Goal: Find specific page/section: Find specific page/section

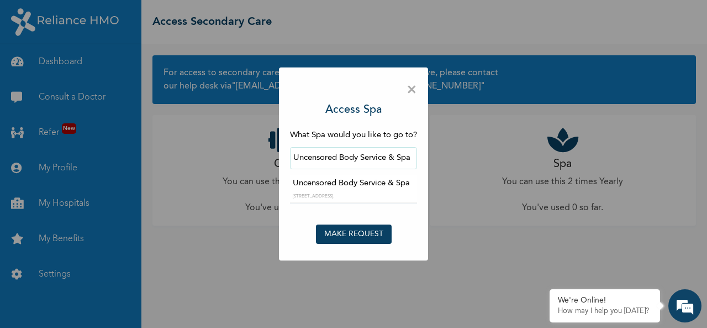
click at [367, 234] on button "MAKE REQUEST" at bounding box center [354, 233] width 76 height 19
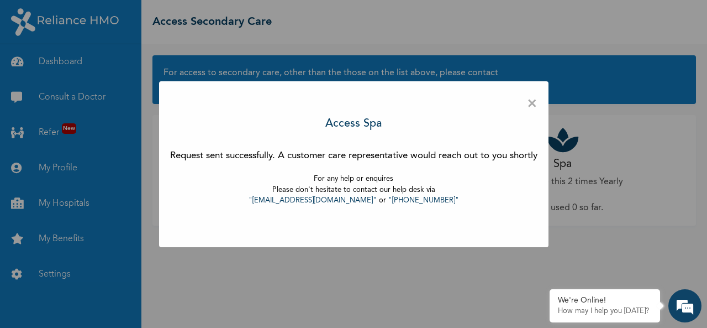
click at [533, 108] on span "×" at bounding box center [532, 103] width 10 height 23
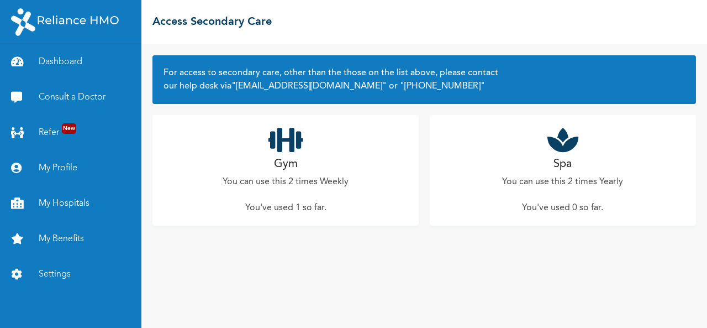
click at [291, 166] on h2 "Gym" at bounding box center [286, 164] width 24 height 17
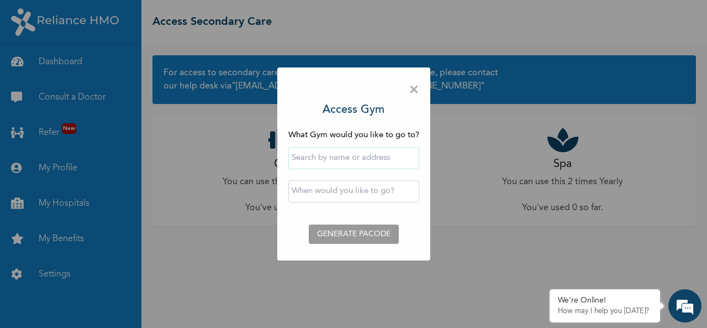
click at [416, 88] on span "×" at bounding box center [414, 89] width 10 height 23
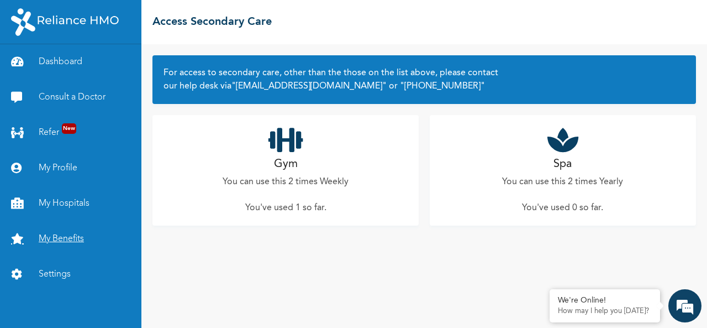
click at [52, 230] on link "My Benefits" at bounding box center [70, 238] width 141 height 35
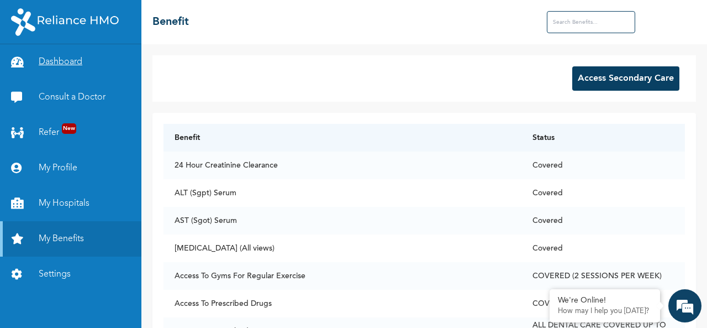
click at [62, 60] on link "Dashboard" at bounding box center [70, 61] width 141 height 35
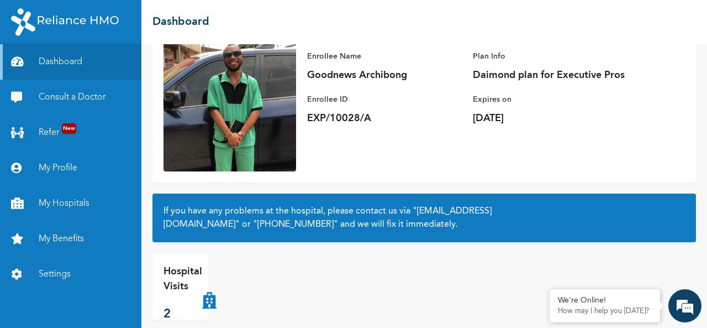
scroll to position [100, 0]
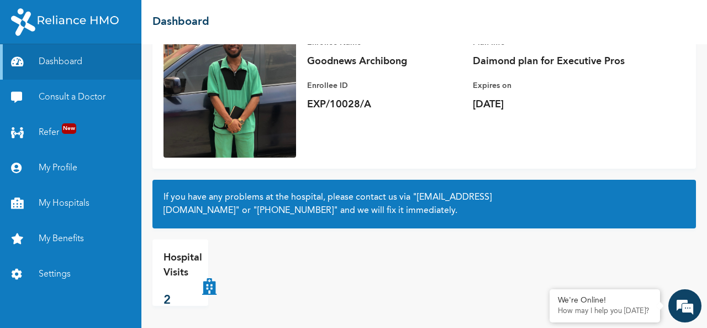
click at [194, 275] on p "Hospital Visits" at bounding box center [183, 265] width 39 height 30
click at [209, 288] on icon at bounding box center [209, 272] width 14 height 44
click at [172, 271] on p "Hospital Visits" at bounding box center [183, 265] width 39 height 30
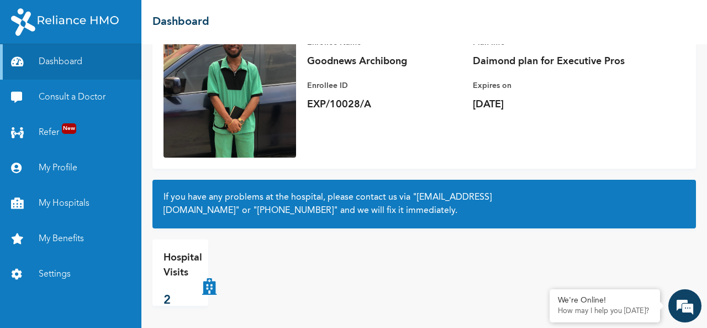
click at [172, 271] on p "Hospital Visits" at bounding box center [183, 265] width 39 height 30
click at [265, 290] on div "Hospital Visits 2" at bounding box center [239, 272] width 174 height 66
